Goal: Task Accomplishment & Management: Manage account settings

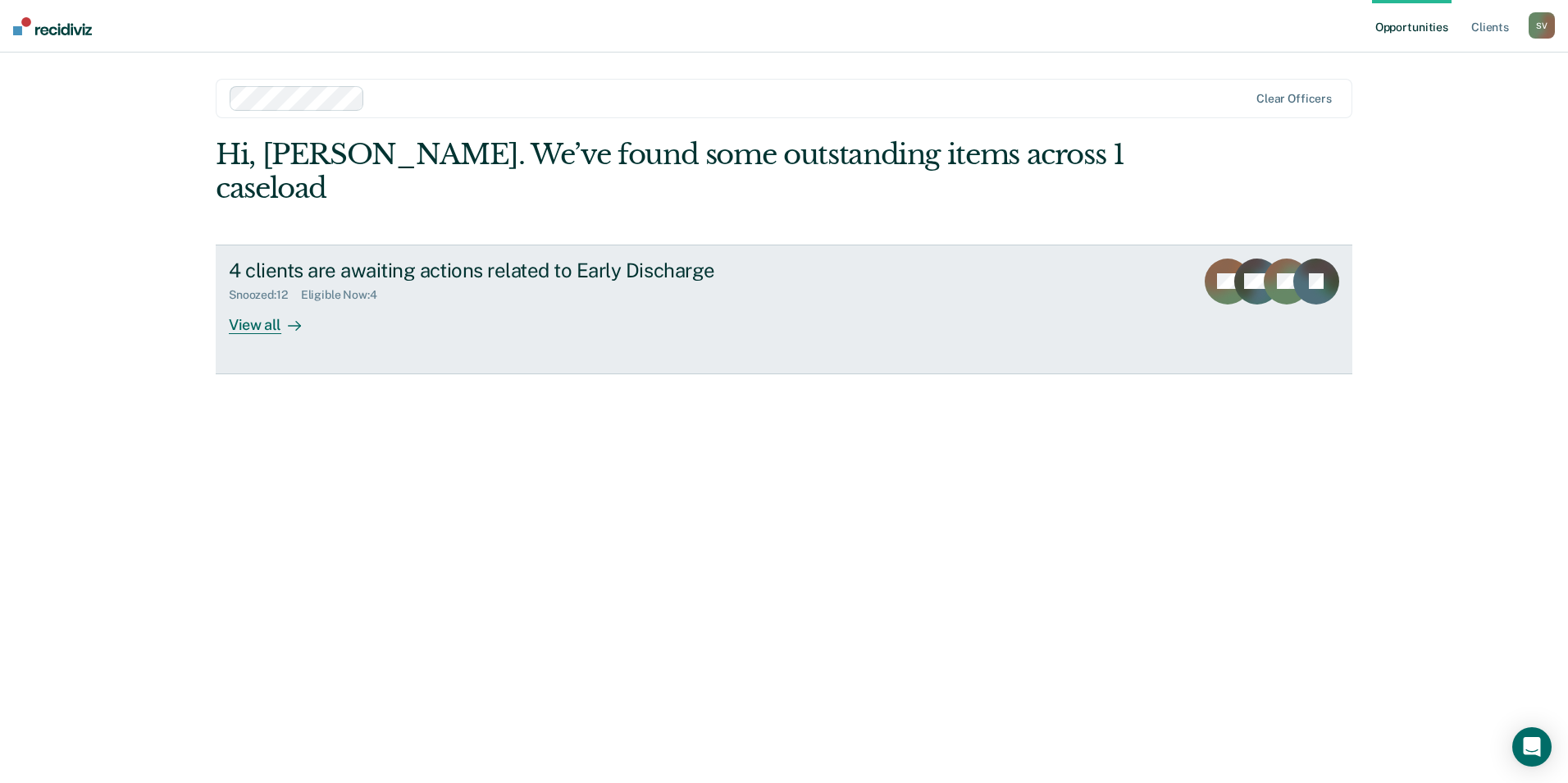
click at [266, 302] on div "View all" at bounding box center [274, 318] width 92 height 32
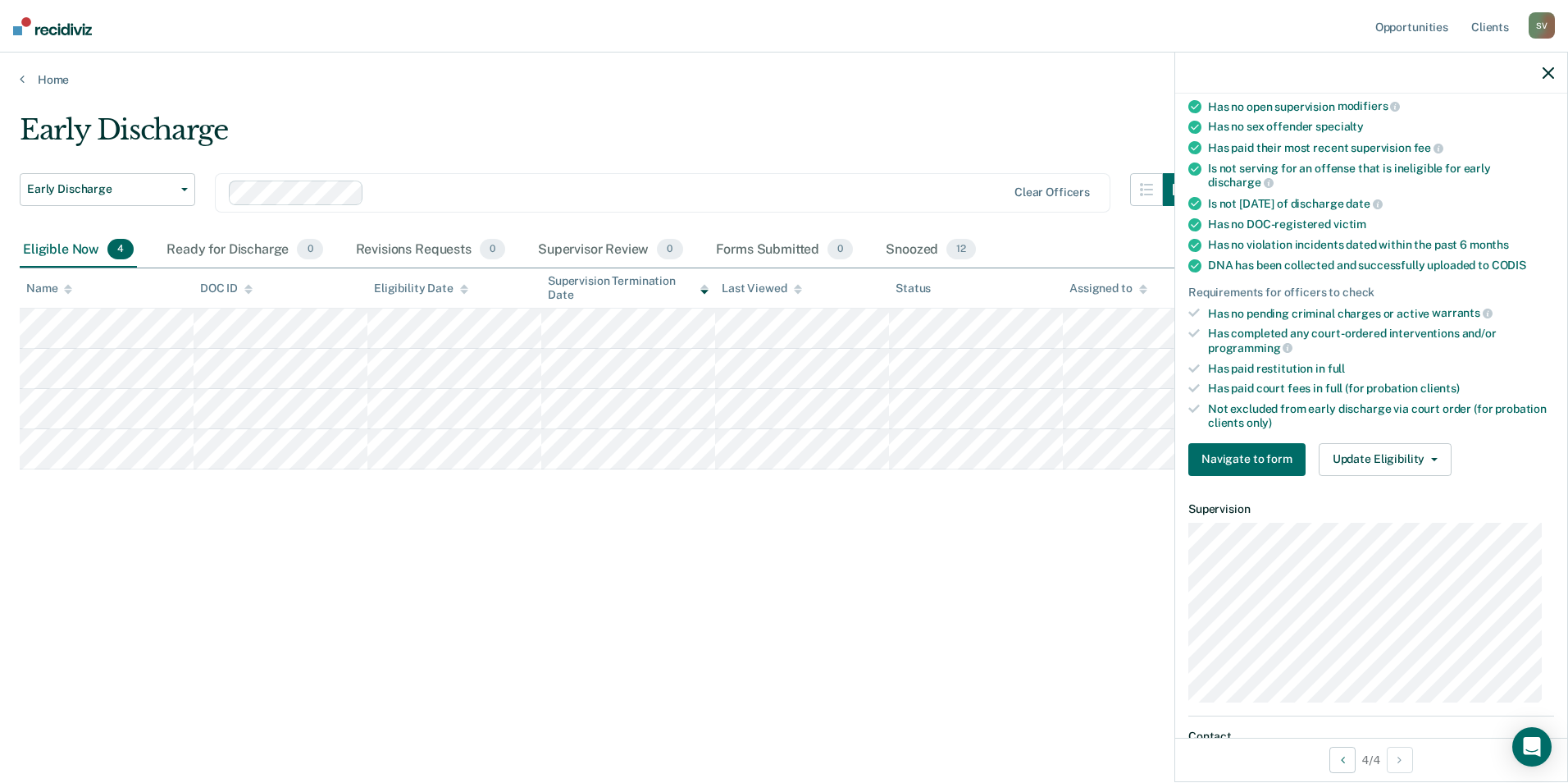
scroll to position [190, 0]
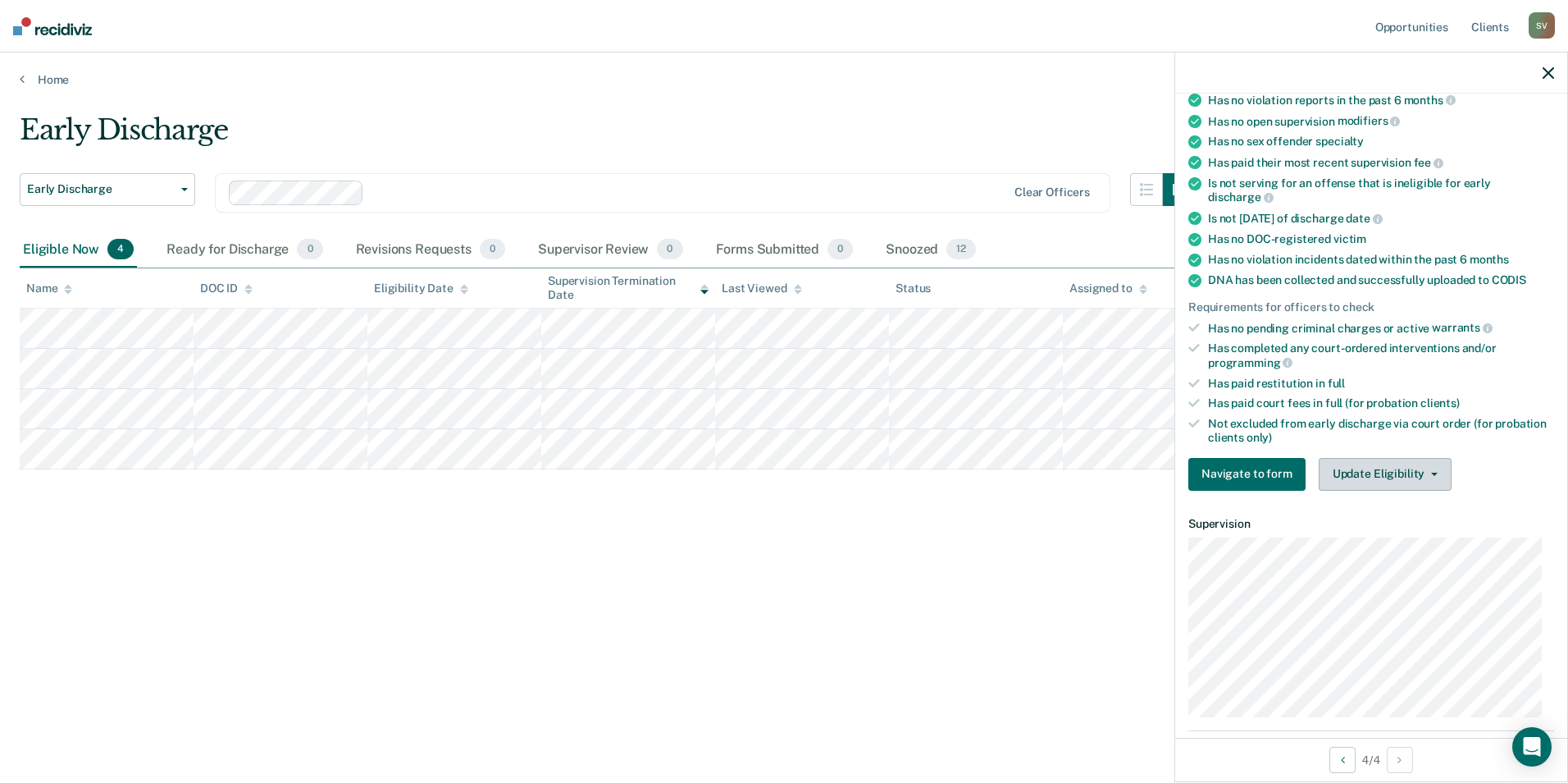
click at [1428, 475] on button "Update Eligibility" at bounding box center [1385, 473] width 133 height 33
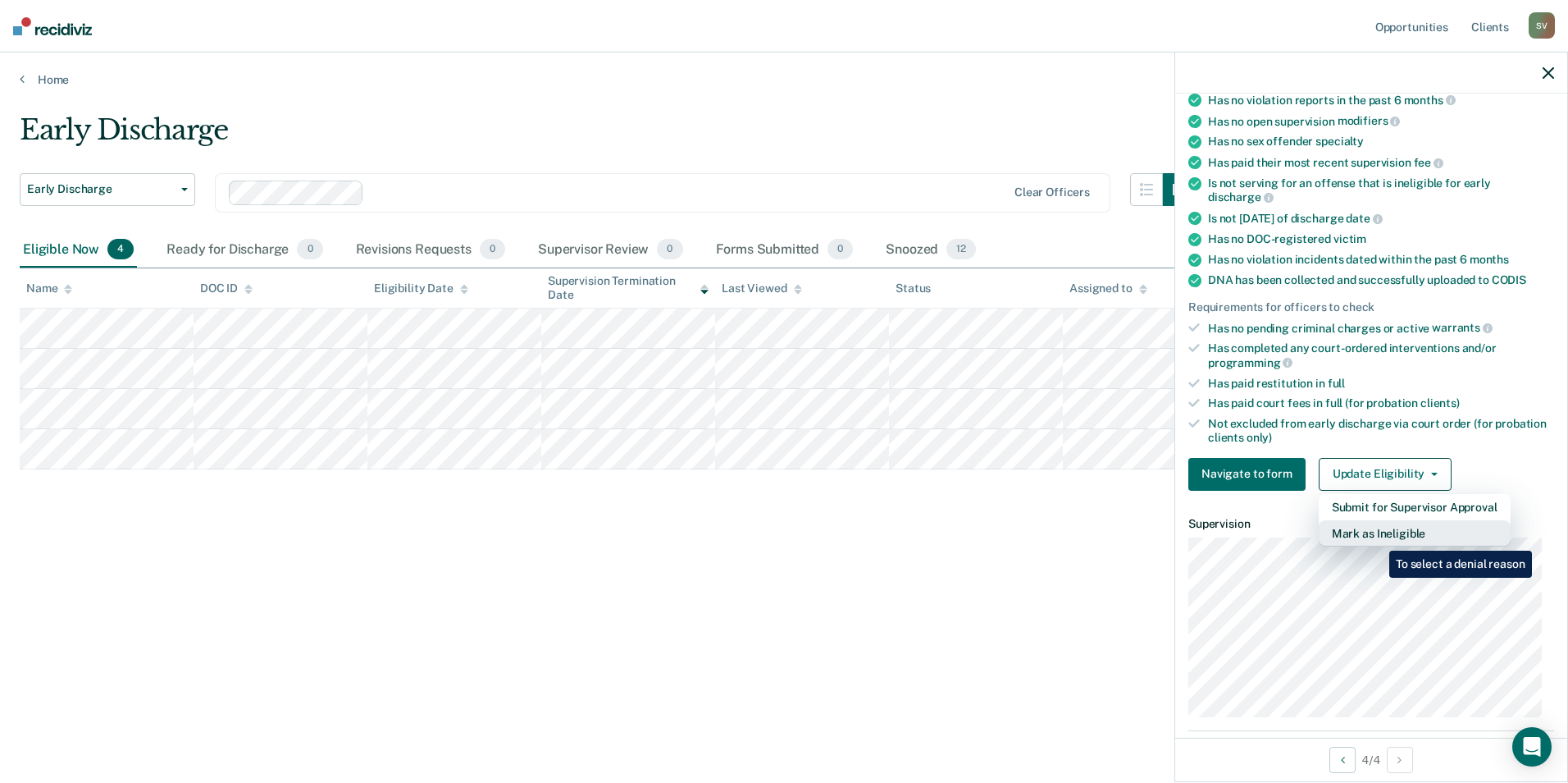
click at [1377, 538] on button "Mark as Ineligible" at bounding box center [1415, 533] width 191 height 26
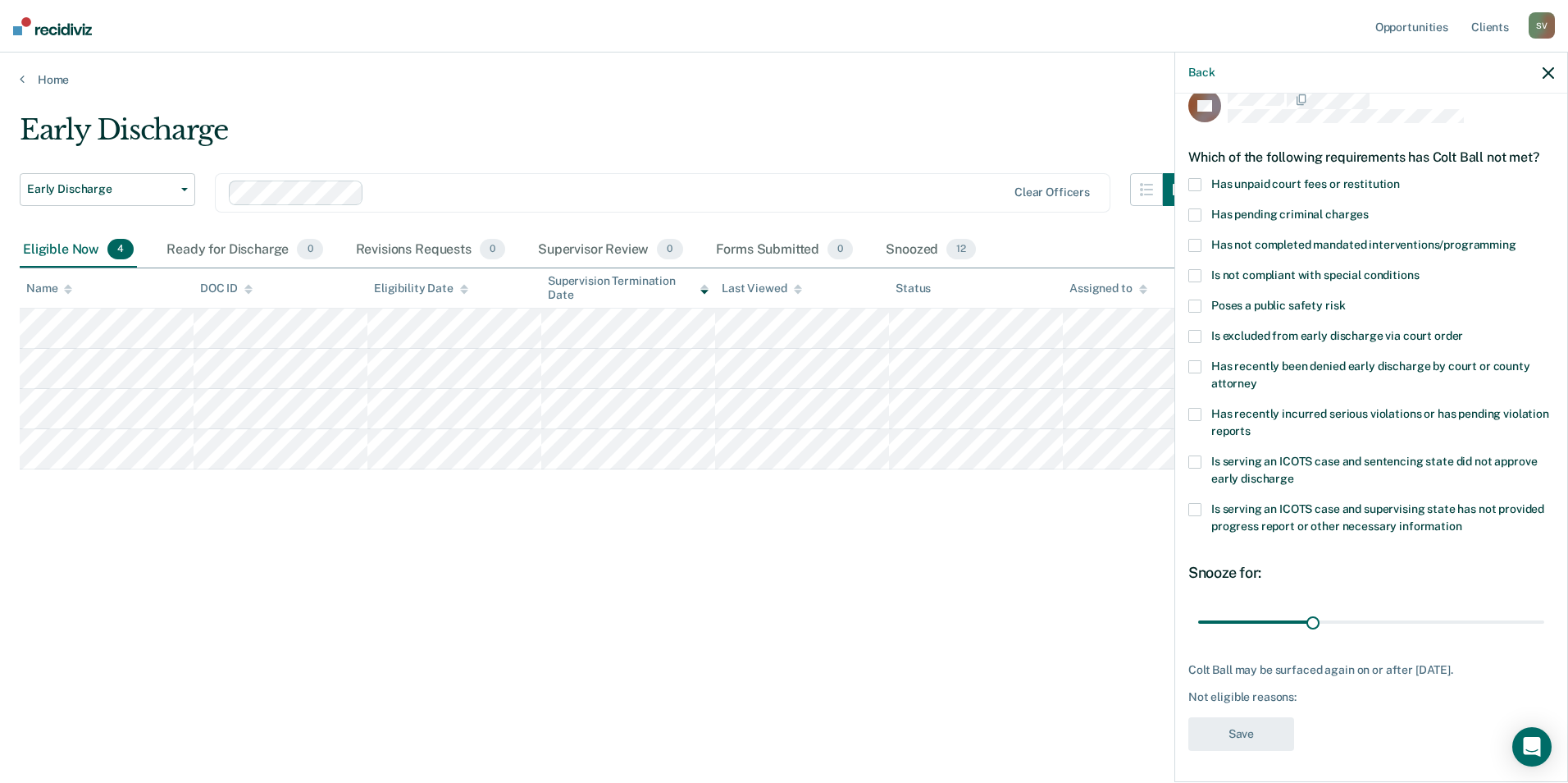
click at [1196, 185] on span at bounding box center [1194, 184] width 13 height 13
click at [1400, 178] on input "Has unpaid court fees or restitution" at bounding box center [1400, 178] width 0 height 0
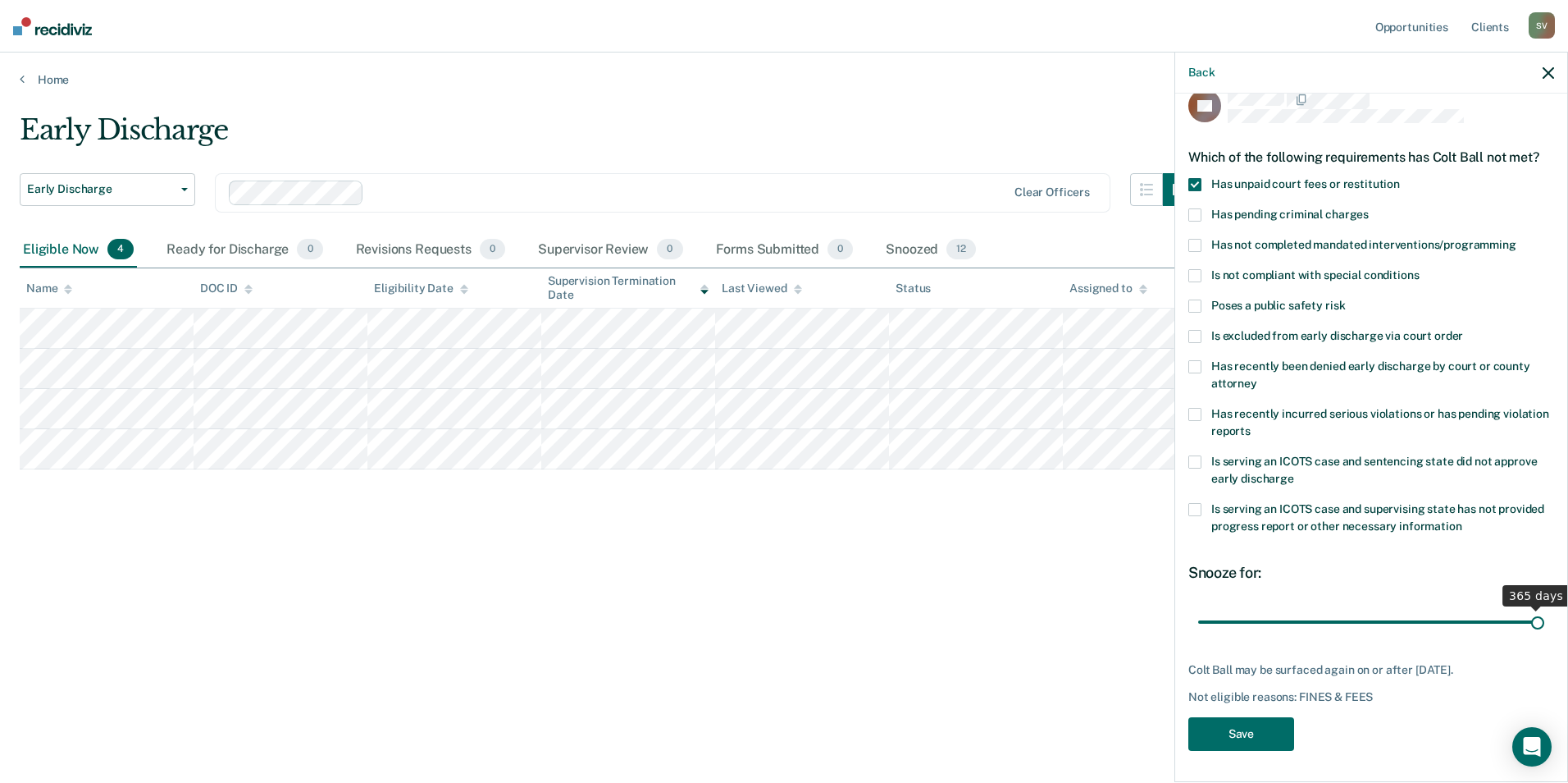
drag, startPoint x: 1232, startPoint y: 620, endPoint x: 1603, endPoint y: 617, distance: 371.0
click at [1544, 617] on input "range" at bounding box center [1371, 622] width 346 height 29
drag, startPoint x: 1522, startPoint y: 620, endPoint x: 1362, endPoint y: 632, distance: 160.4
type input "180"
click at [1362, 632] on input "range" at bounding box center [1371, 622] width 346 height 29
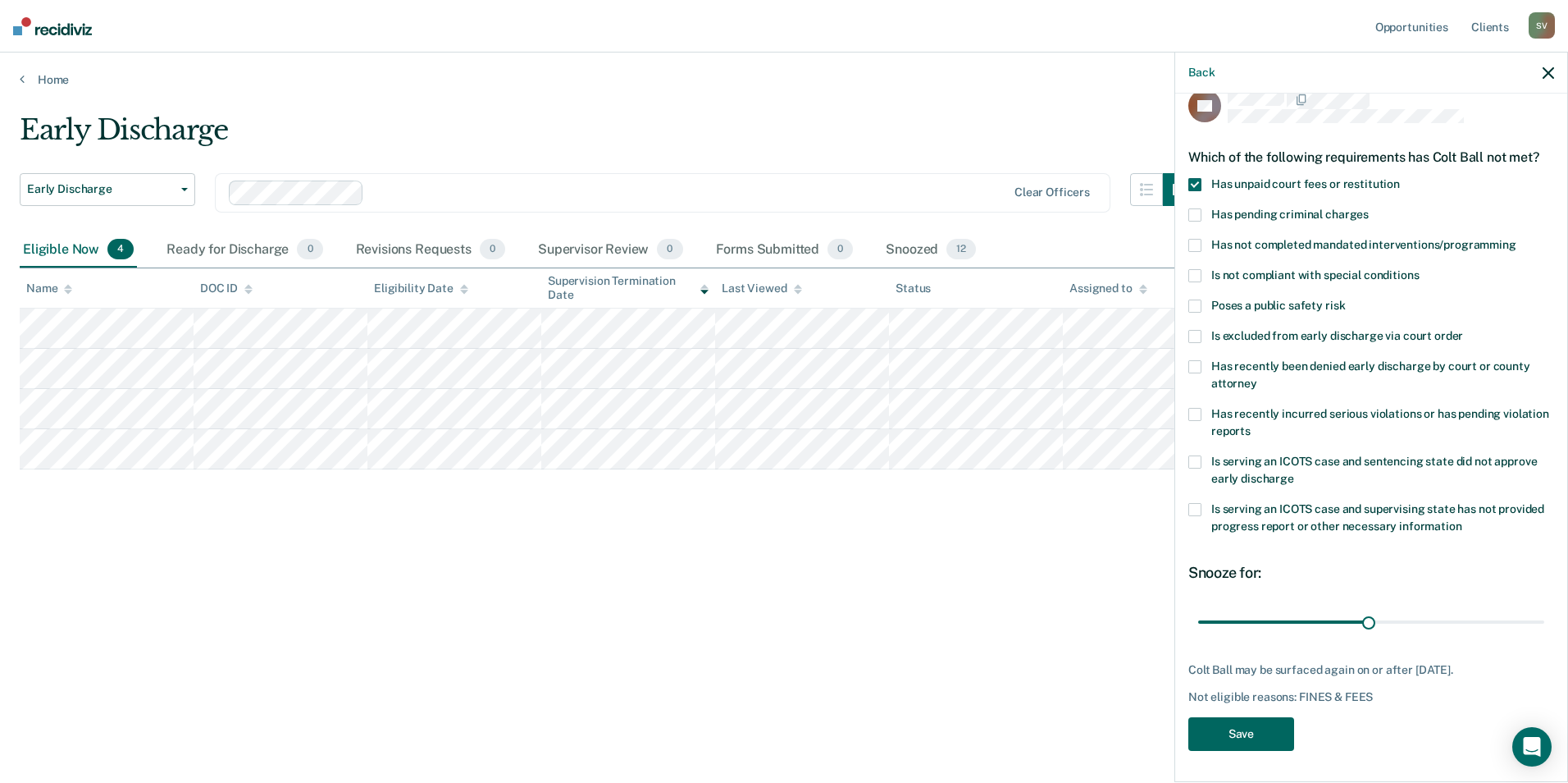
click at [1253, 741] on button "Save" at bounding box center [1241, 734] width 106 height 33
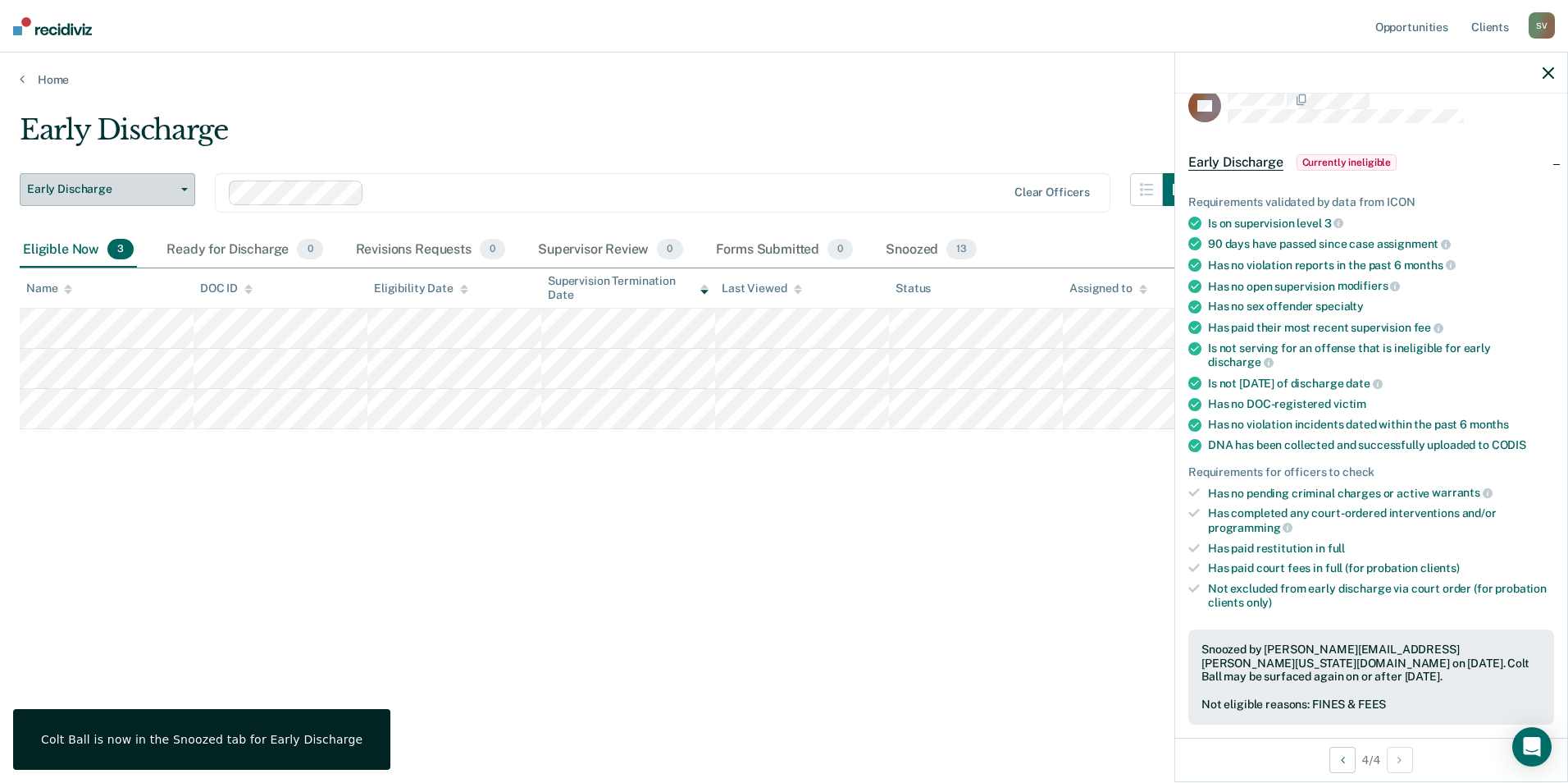
click at [179, 192] on button "Early Discharge" at bounding box center [107, 189] width 176 height 33
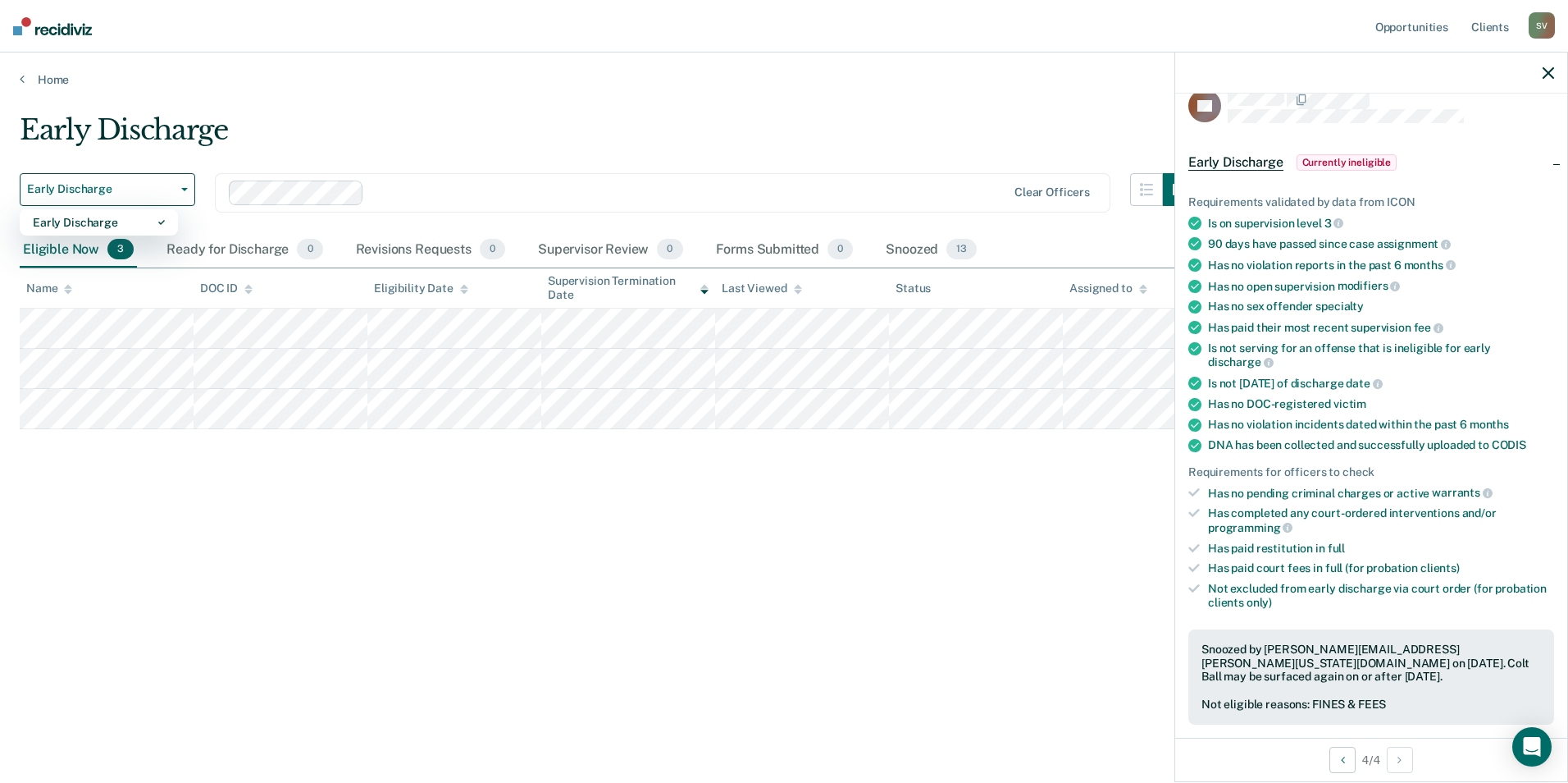
click at [438, 129] on div "Early Discharge" at bounding box center [607, 137] width 1176 height 46
click at [1549, 70] on icon "button" at bounding box center [1548, 73] width 11 height 11
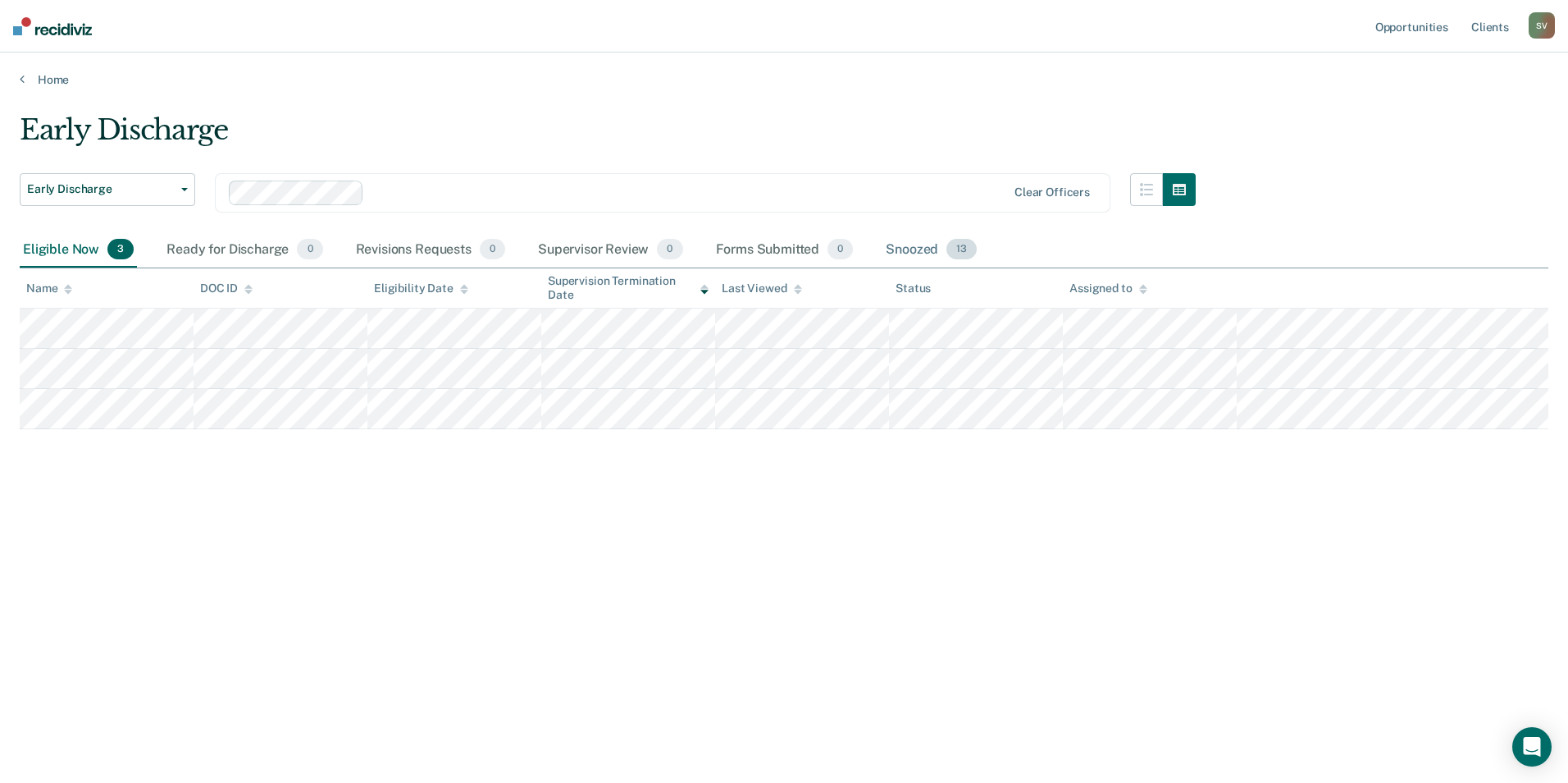
click at [909, 246] on div "Snoozed 13" at bounding box center [930, 250] width 98 height 36
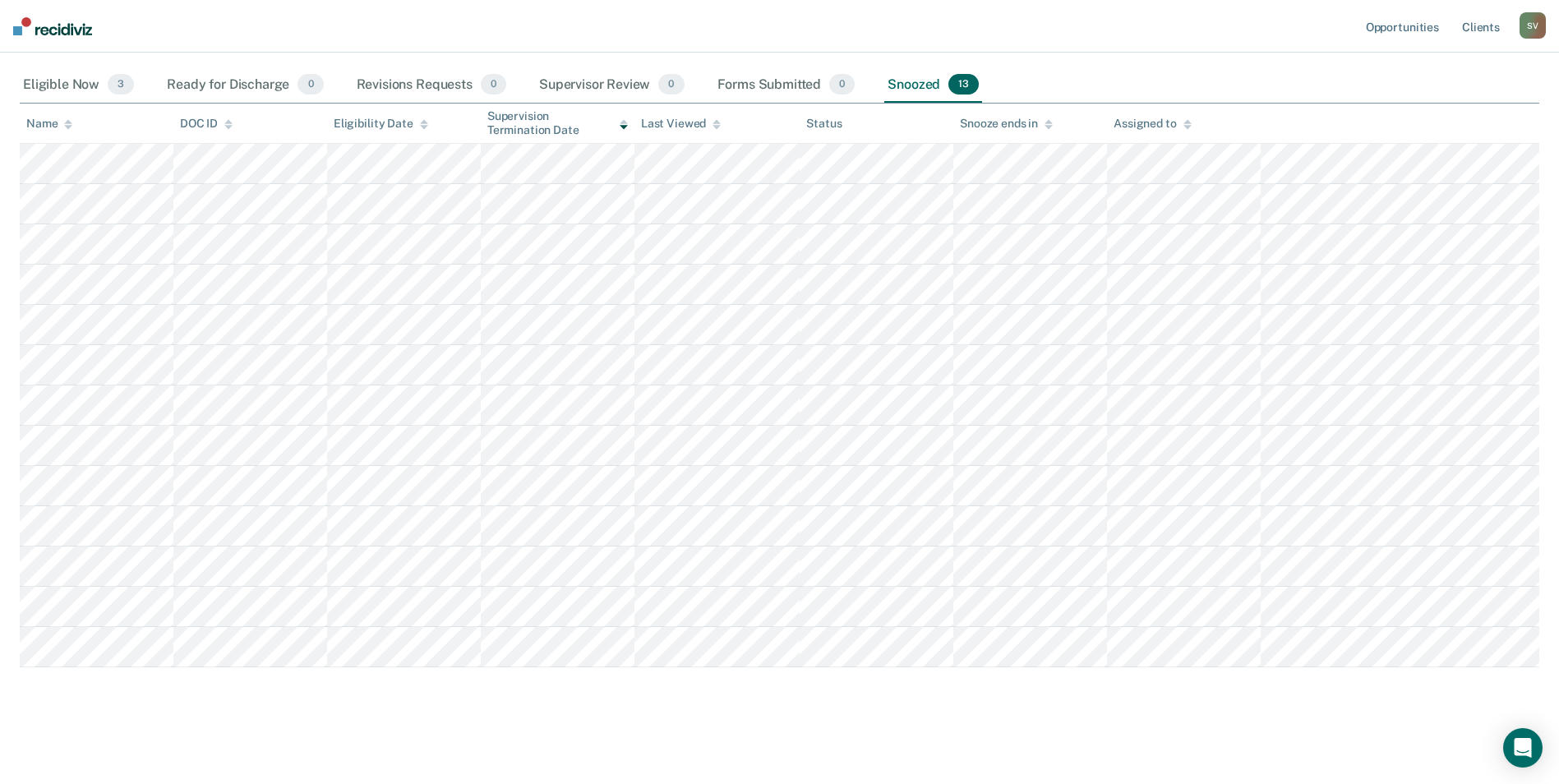
scroll to position [167, 0]
